Goal: Information Seeking & Learning: Check status

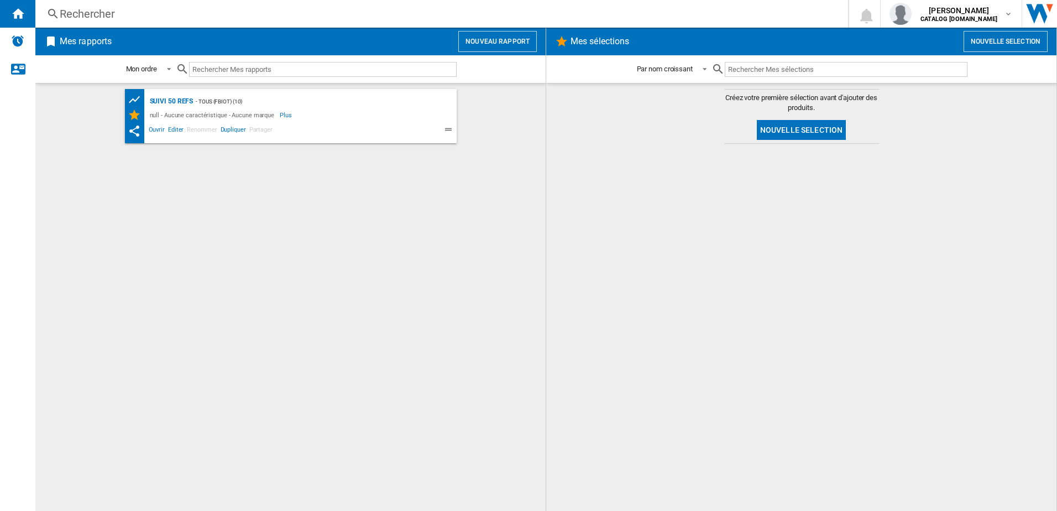
click at [145, 14] on div "Rechercher" at bounding box center [440, 13] width 760 height 15
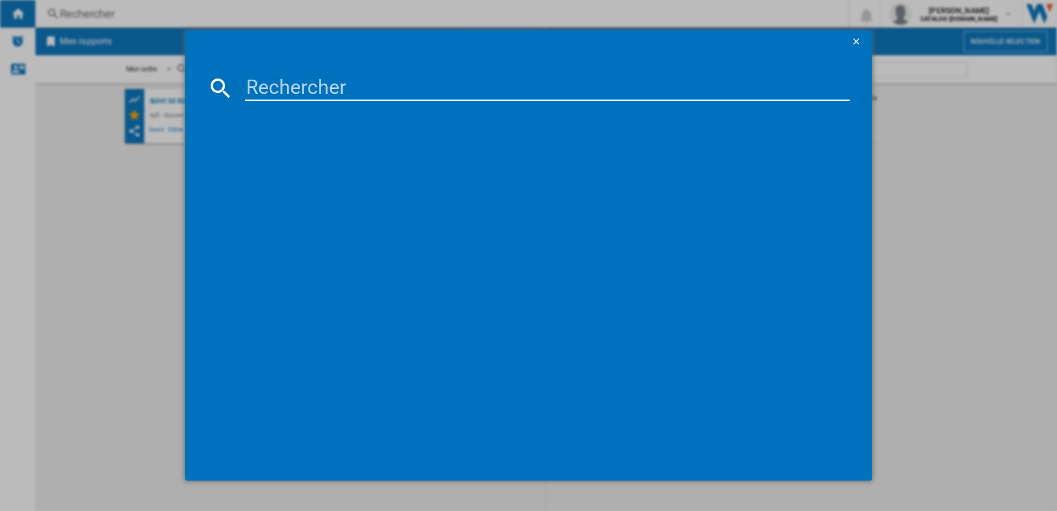
click at [280, 94] on input at bounding box center [548, 88] width 606 height 27
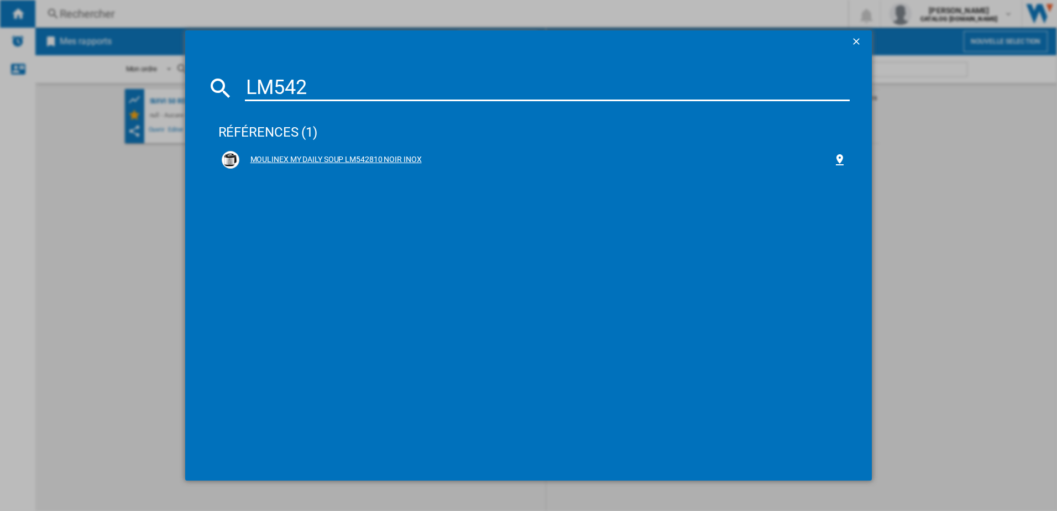
type input "LM542"
click at [314, 154] on div "MOULINEX MY DAILY SOUP LM542810 NOIR INOX" at bounding box center [536, 159] width 594 height 11
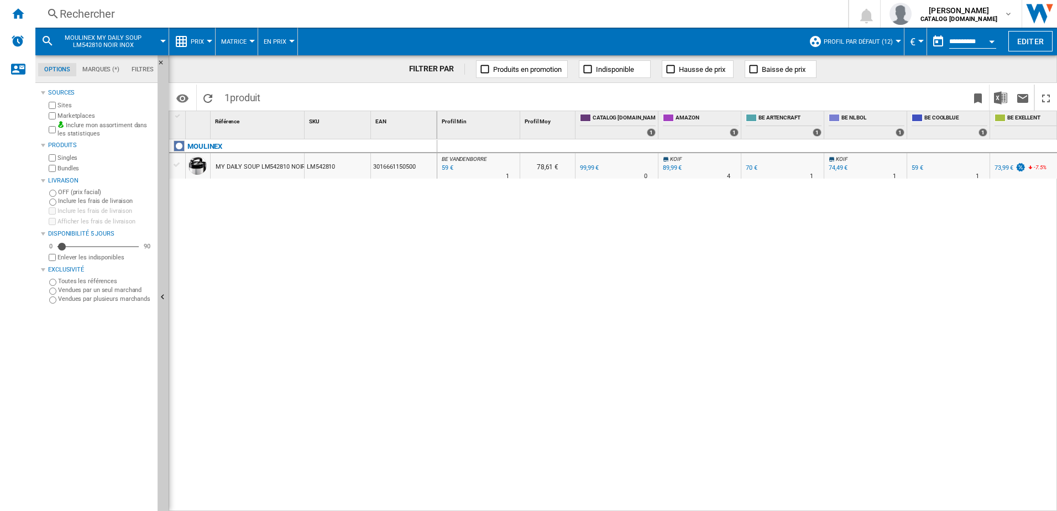
click at [207, 41] on div at bounding box center [210, 41] width 6 height 3
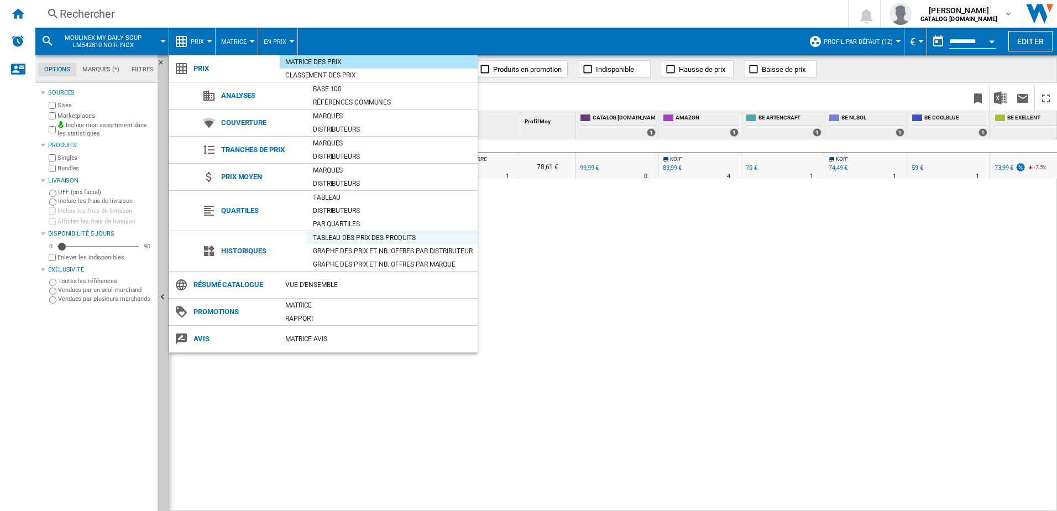
click at [324, 236] on div "Tableau des prix des produits" at bounding box center [392, 237] width 170 height 11
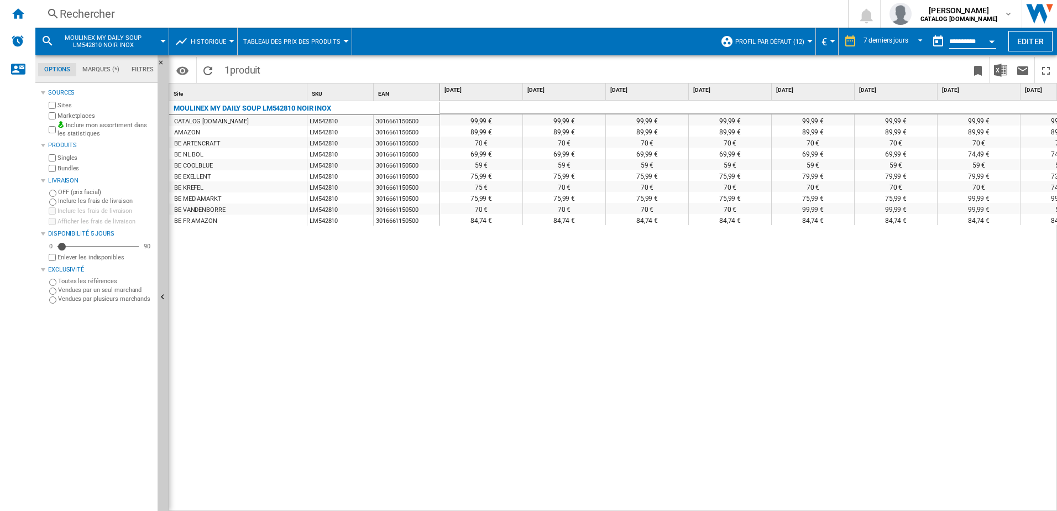
scroll to position [0, 46]
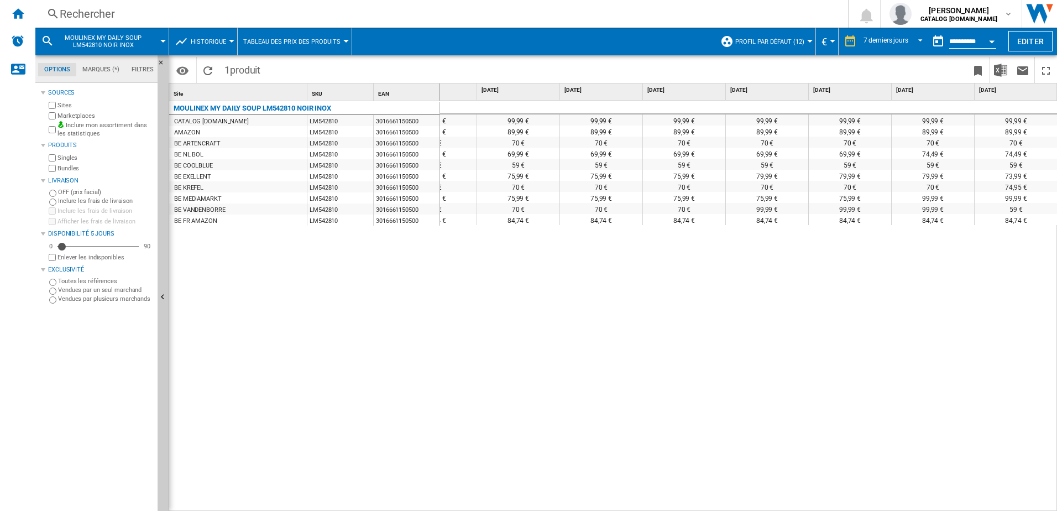
click at [993, 42] on div "Open calendar" at bounding box center [992, 41] width 6 height 3
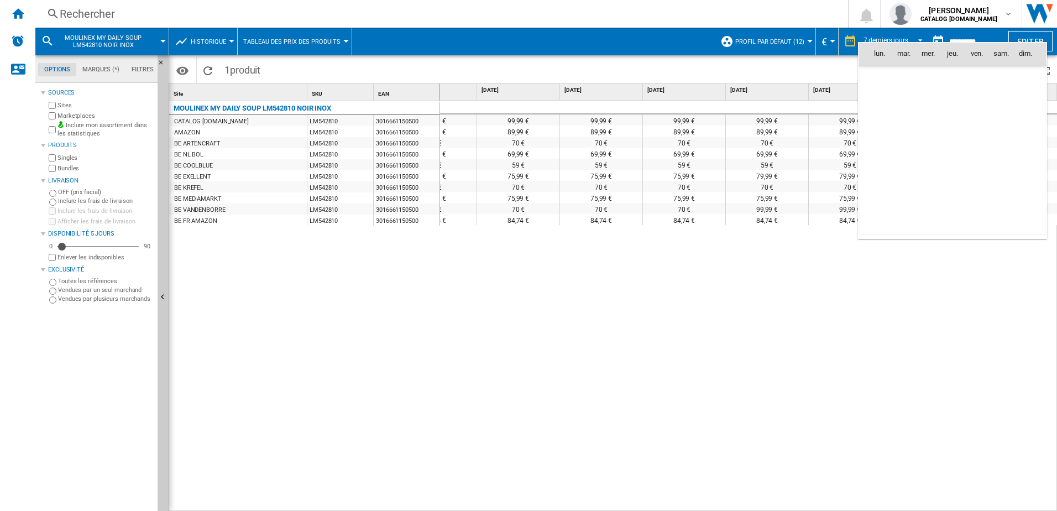
scroll to position [5275, 0]
click at [921, 38] on div at bounding box center [528, 255] width 1057 height 511
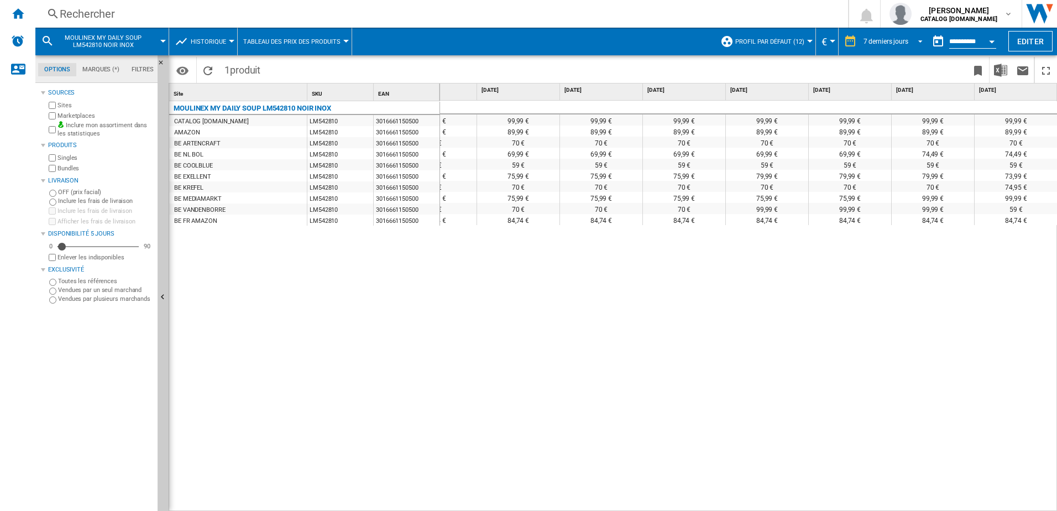
click at [921, 38] on span "REPORTS.WIZARD.STEPS.REPORT.STEPS.REPORT_OPTIONS.PERIOD: 7 derniers jours" at bounding box center [917, 40] width 13 height 10
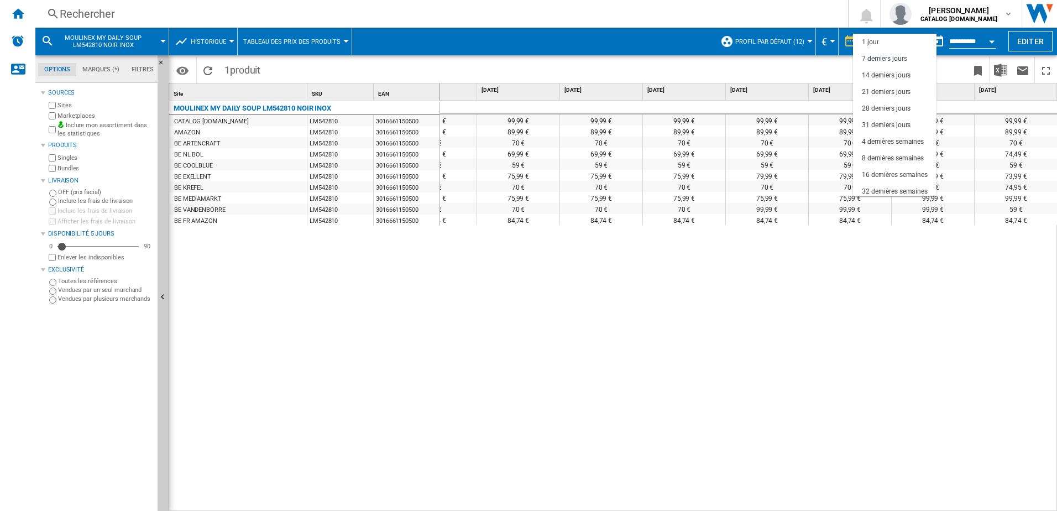
scroll to position [17, 0]
click at [892, 105] on div "31 derniers jours" at bounding box center [886, 108] width 49 height 9
